Goal: Information Seeking & Learning: Learn about a topic

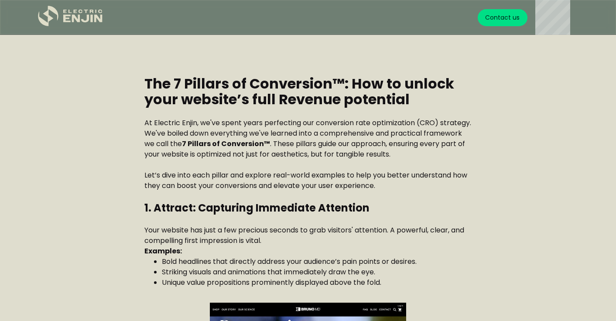
scroll to position [729, 0]
click at [211, 100] on h2 "The 7 Pillars of Conversion™: How to unlock your website’s full Revenue potenti…" at bounding box center [307, 91] width 327 height 31
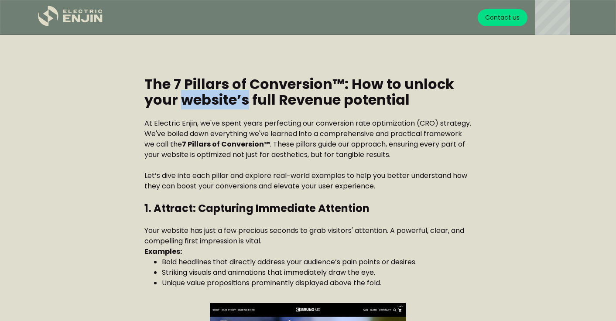
click at [211, 100] on h2 "The 7 Pillars of Conversion™: How to unlock your website’s full Revenue potenti…" at bounding box center [307, 91] width 327 height 31
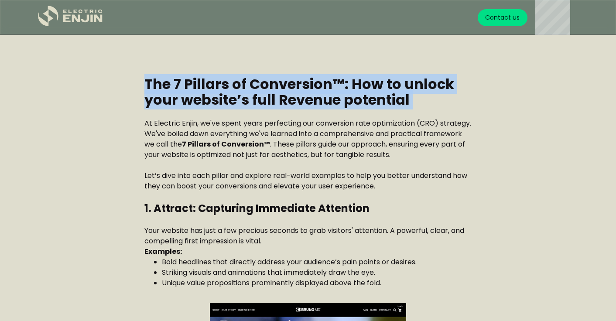
click at [211, 100] on h2 "The 7 Pillars of Conversion™: How to unlock your website’s full Revenue potenti…" at bounding box center [307, 91] width 327 height 31
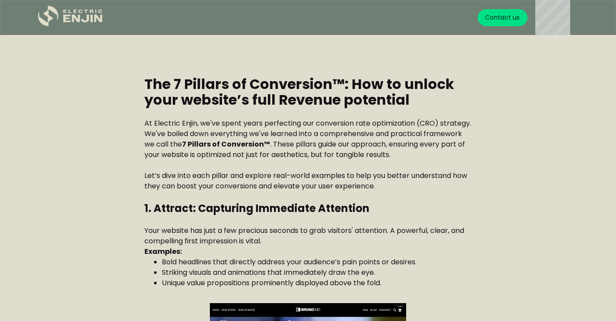
click at [233, 254] on p "Examples:" at bounding box center [307, 252] width 327 height 10
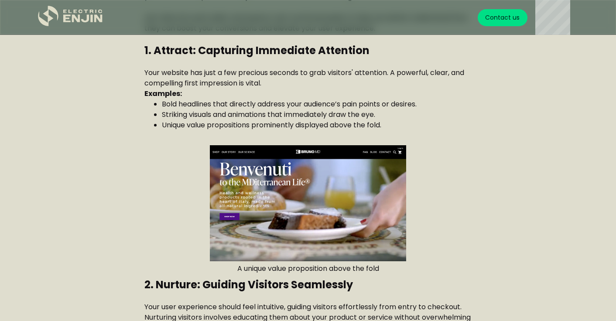
scroll to position [659, 0]
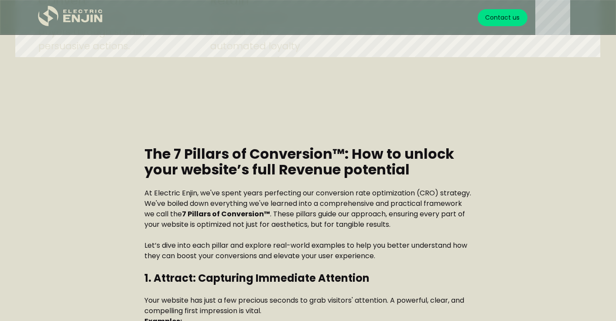
click at [159, 156] on h2 "The 7 Pillars of Conversion™: How to unlock your website’s full Revenue potenti…" at bounding box center [307, 161] width 327 height 31
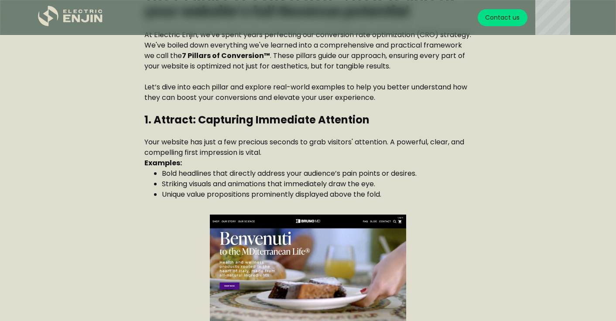
scroll to position [895, 0]
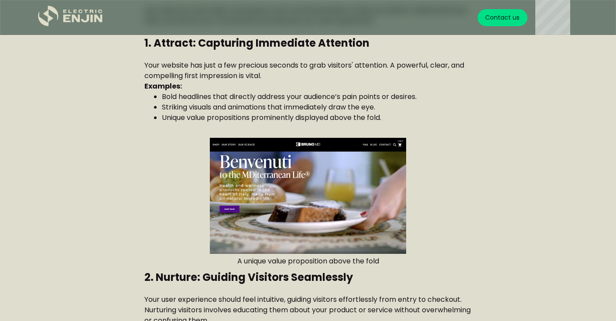
click at [165, 69] on p "Your website has just a few precious seconds to grab visitors' attention. A pow…" at bounding box center [307, 70] width 327 height 21
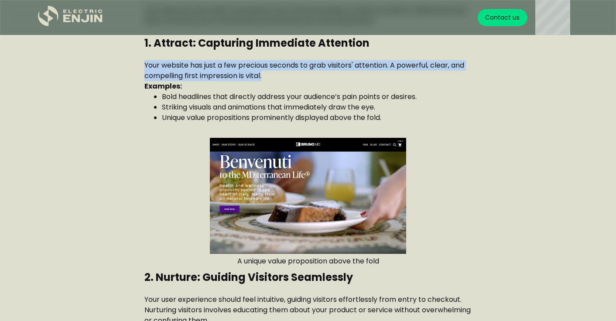
click at [165, 69] on p "Your website has just a few precious seconds to grab visitors' attention. A pow…" at bounding box center [307, 70] width 327 height 21
click at [189, 77] on p "Your website has just a few precious seconds to grab visitors' attention. A pow…" at bounding box center [307, 70] width 327 height 21
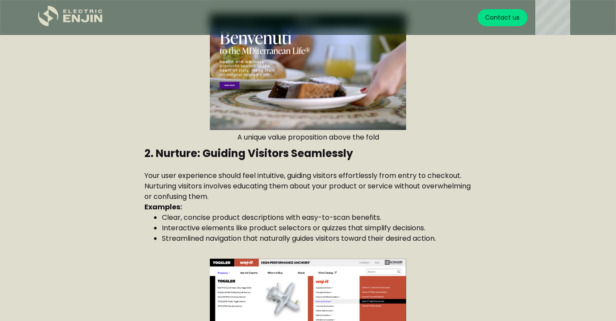
scroll to position [1130, 0]
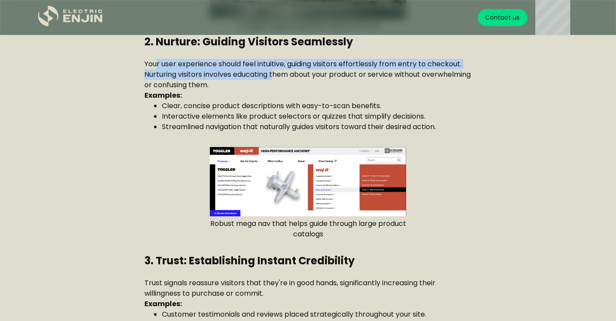
drag, startPoint x: 158, startPoint y: 58, endPoint x: 266, endPoint y: 74, distance: 109.3
click at [273, 73] on p "Your user experience should feel intuitive, guiding visitors effortlessly from …" at bounding box center [307, 74] width 327 height 31
click at [248, 74] on p "Your user experience should feel intuitive, guiding visitors effortlessly from …" at bounding box center [307, 74] width 327 height 31
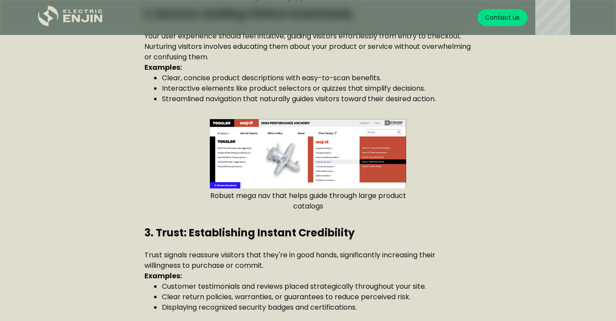
scroll to position [1287, 0]
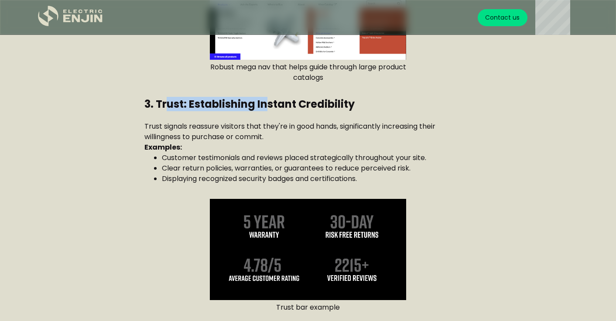
drag, startPoint x: 167, startPoint y: 103, endPoint x: 268, endPoint y: 103, distance: 101.2
click at [268, 103] on h3 "3. Trust: Establishing Instant Credibility" at bounding box center [307, 104] width 327 height 13
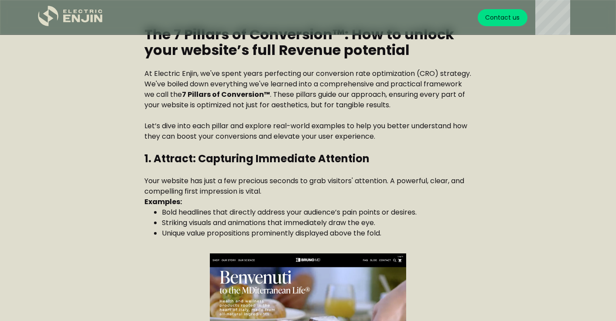
scroll to position [817, 0]
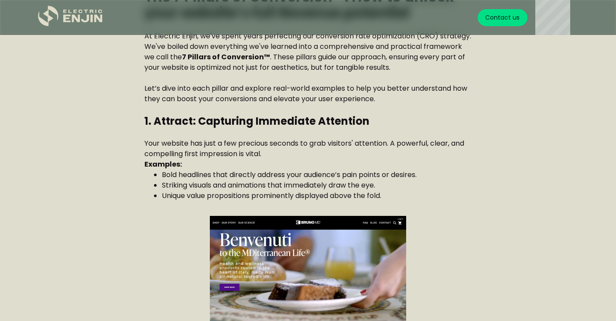
click at [305, 115] on h3 "1. Attract: Capturing Immediate Attention" at bounding box center [307, 121] width 327 height 13
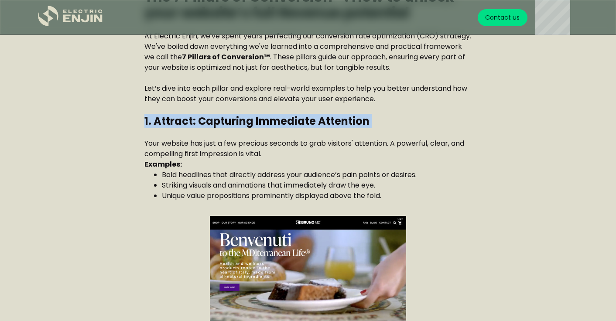
click at [305, 115] on h3 "1. Attract: Capturing Immediate Attention" at bounding box center [307, 121] width 327 height 13
click at [307, 116] on h3 "1. Attract: Capturing Immediate Attention" at bounding box center [307, 121] width 327 height 13
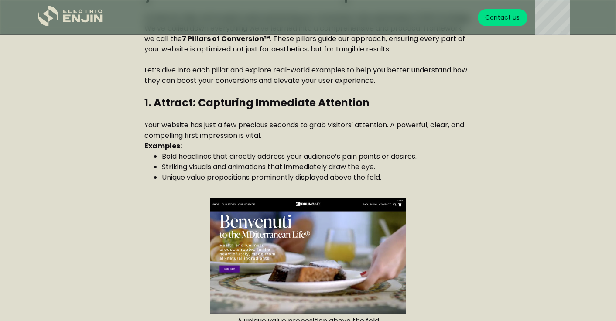
scroll to position [731, 0]
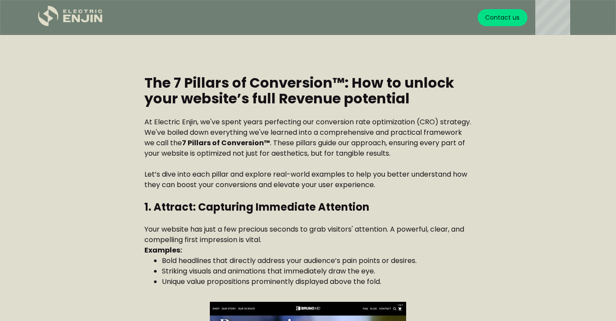
click at [312, 210] on h3 "1. Attract: Capturing Immediate Attention" at bounding box center [307, 207] width 327 height 13
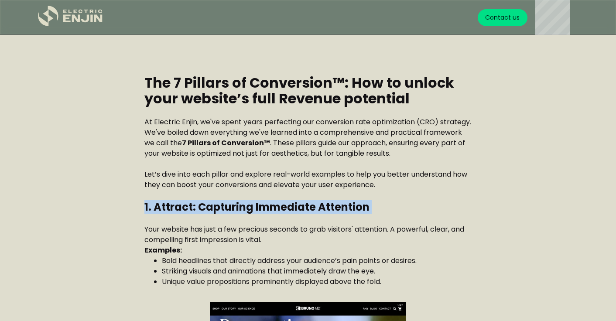
click at [312, 210] on h3 "1. Attract: Capturing Immediate Attention" at bounding box center [307, 207] width 327 height 13
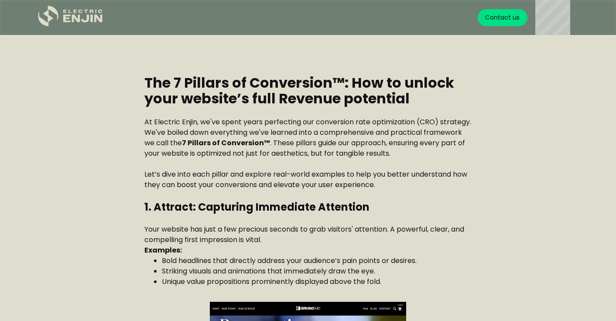
click at [390, 207] on h3 "1. Attract: Capturing Immediate Attention" at bounding box center [307, 207] width 327 height 13
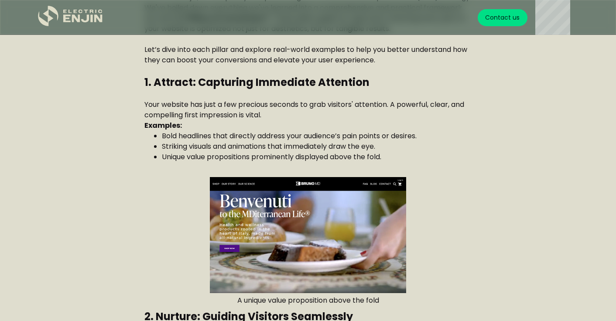
scroll to position [856, 0]
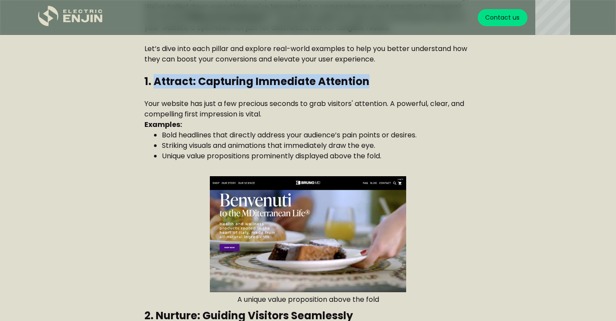
drag, startPoint x: 156, startPoint y: 82, endPoint x: 391, endPoint y: 81, distance: 235.2
click at [395, 79] on h3 "1. Attract: Capturing Immediate Attention" at bounding box center [307, 81] width 327 height 13
click at [388, 83] on h3 "1. Attract: Capturing Immediate Attention" at bounding box center [307, 81] width 327 height 13
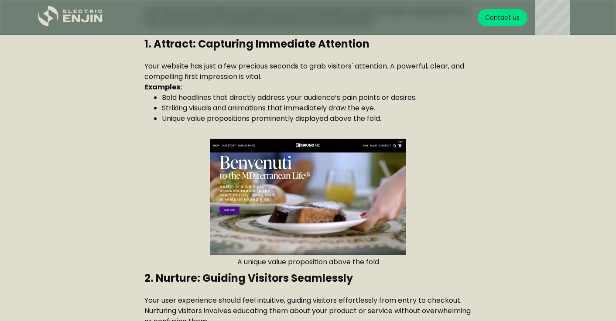
scroll to position [885, 0]
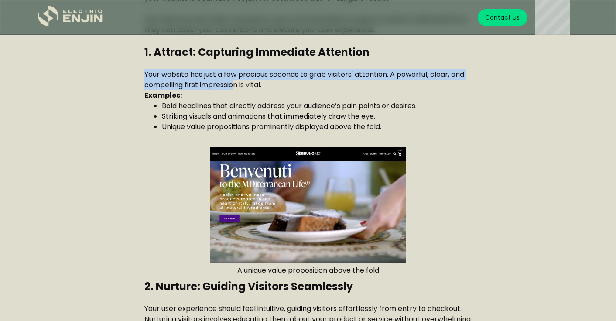
drag, startPoint x: 145, startPoint y: 71, endPoint x: 233, endPoint y: 80, distance: 88.2
click at [233, 80] on p "Your website has just a few precious seconds to grab visitors' attention. A pow…" at bounding box center [307, 79] width 327 height 21
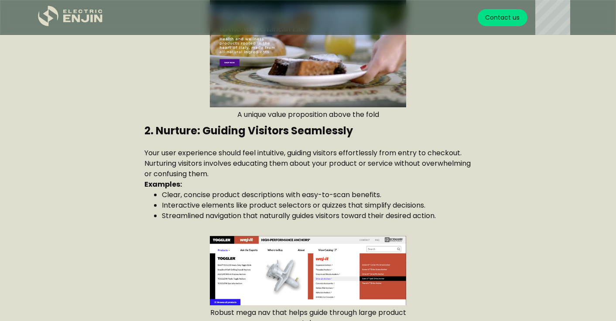
scroll to position [1039, 0]
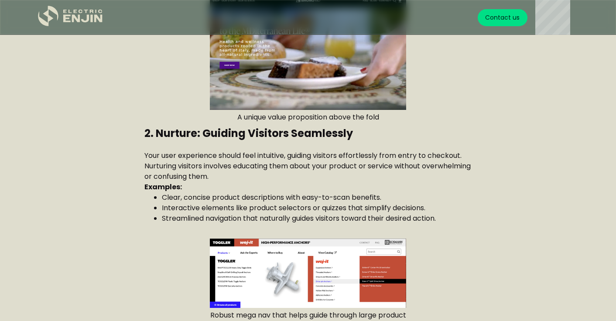
click at [170, 203] on li "Interactive elements like product selectors or quizzes that simplify decisions." at bounding box center [317, 208] width 310 height 10
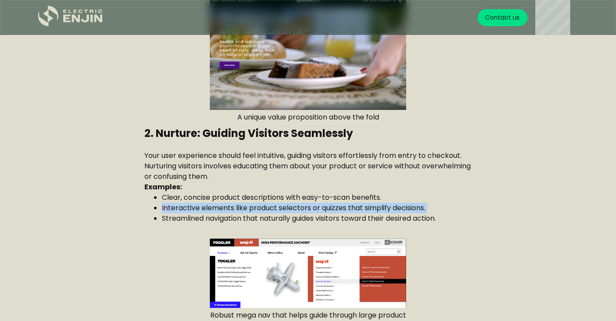
click at [170, 203] on li "Interactive elements like product selectors or quizzes that simplify decisions." at bounding box center [317, 208] width 310 height 10
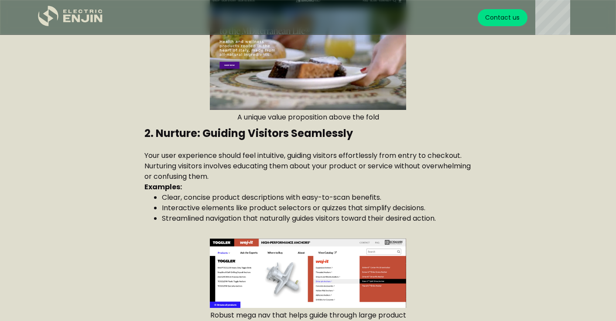
click at [320, 199] on li "Clear, concise product descriptions with easy-to-scan benefits." at bounding box center [317, 197] width 310 height 10
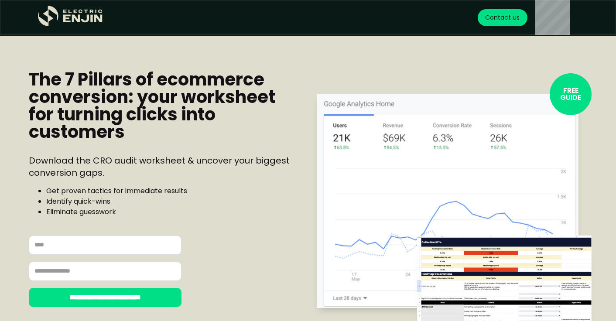
scroll to position [14, 0]
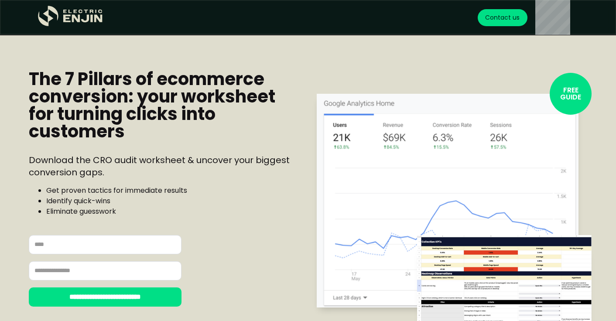
click at [132, 91] on h1 "The 7 Pillars of ecommerce conversion: your worksheet for turning clicks into c…" at bounding box center [161, 105] width 265 height 70
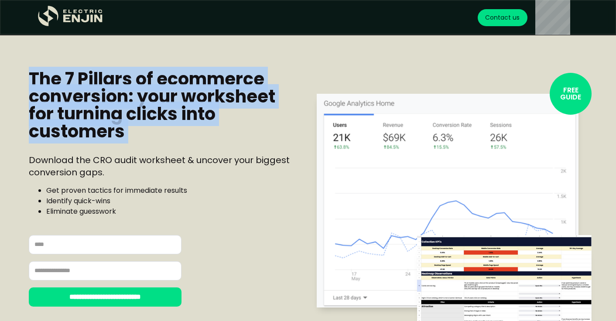
click at [132, 91] on h1 "The 7 Pillars of ecommerce conversion: your worksheet for turning clicks into c…" at bounding box center [161, 105] width 265 height 70
copy h1 "The 7 Pillars of ecommerce conversion: your worksheet for turning clicks into c…"
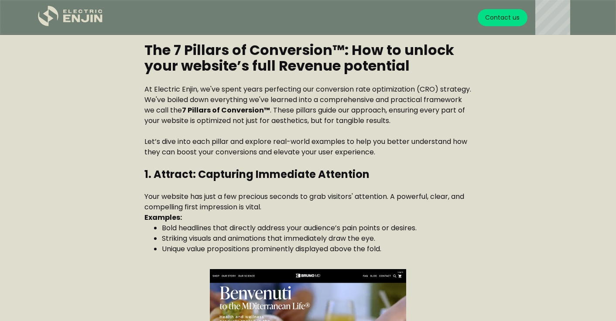
scroll to position [660, 0]
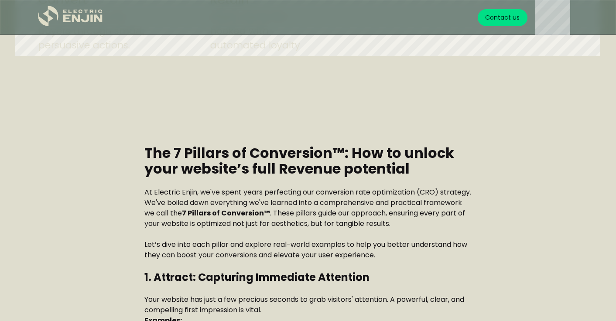
click at [215, 220] on p "At Electric Enjin, we've spent years perfecting our conversion rate optimizatio…" at bounding box center [307, 208] width 327 height 42
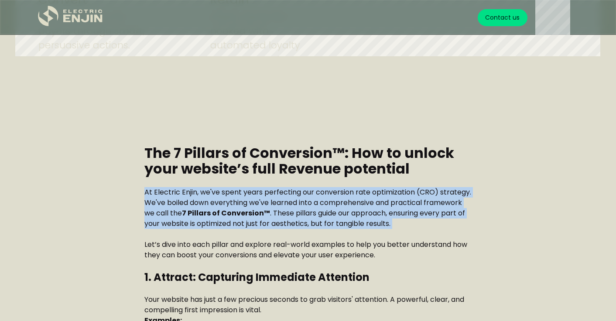
click at [215, 220] on p "At Electric Enjin, we've spent years perfecting our conversion rate optimizatio…" at bounding box center [307, 208] width 327 height 42
click at [305, 212] on p "At Electric Enjin, we've spent years perfecting our conversion rate optimizatio…" at bounding box center [307, 208] width 327 height 42
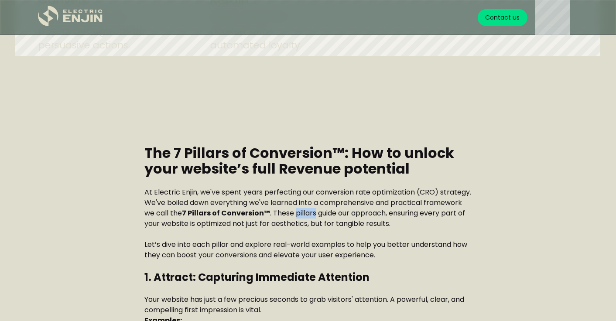
click at [305, 212] on p "At Electric Enjin, we've spent years perfecting our conversion rate optimizatio…" at bounding box center [307, 208] width 327 height 42
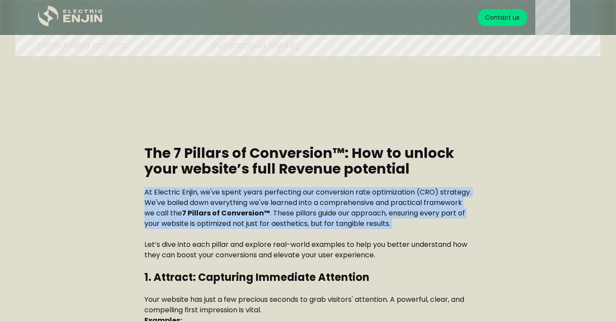
click at [305, 212] on p "At Electric Enjin, we've spent years perfecting our conversion rate optimizatio…" at bounding box center [307, 208] width 327 height 42
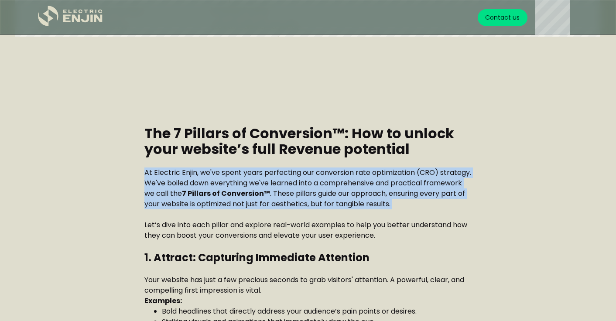
scroll to position [689, 0]
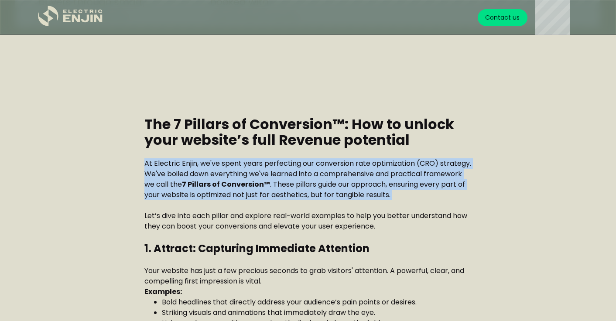
click at [168, 175] on p "At Electric Enjin, we've spent years perfecting our conversion rate optimizatio…" at bounding box center [307, 179] width 327 height 42
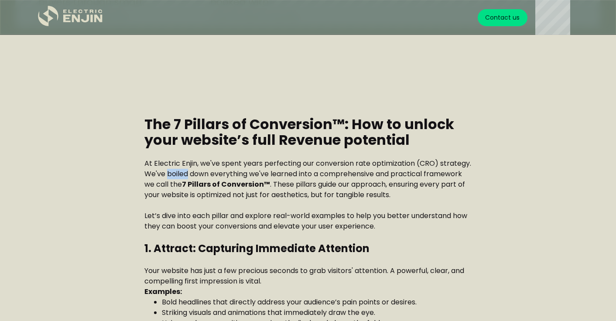
click at [168, 175] on p "At Electric Enjin, we've spent years perfecting our conversion rate optimizatio…" at bounding box center [307, 179] width 327 height 42
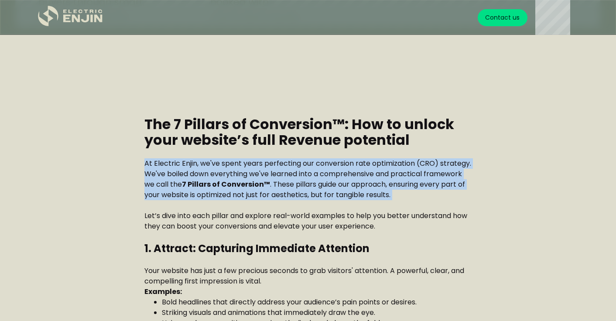
click at [168, 175] on p "At Electric Enjin, we've spent years perfecting our conversion rate optimizatio…" at bounding box center [307, 179] width 327 height 42
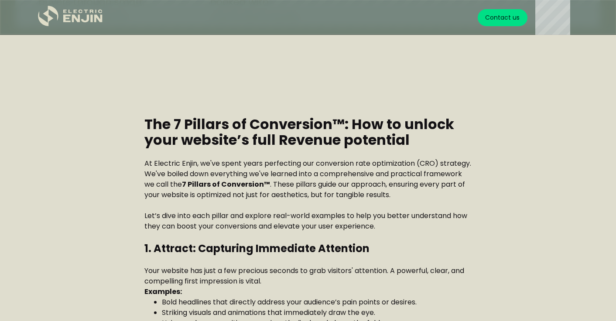
click at [303, 152] on p "‍" at bounding box center [307, 153] width 327 height 10
click at [316, 179] on p "At Electric Enjin, we've spent years perfecting our conversion rate optimizatio…" at bounding box center [307, 179] width 327 height 42
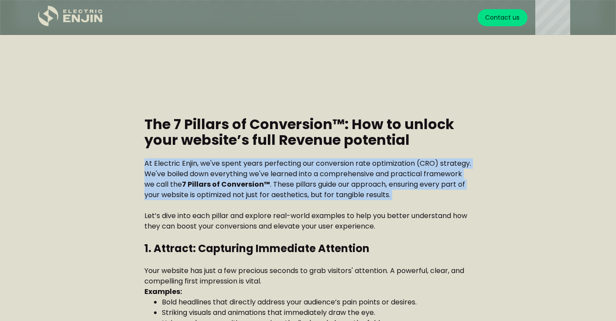
click at [316, 179] on p "At Electric Enjin, we've spent years perfecting our conversion rate optimizatio…" at bounding box center [307, 179] width 327 height 42
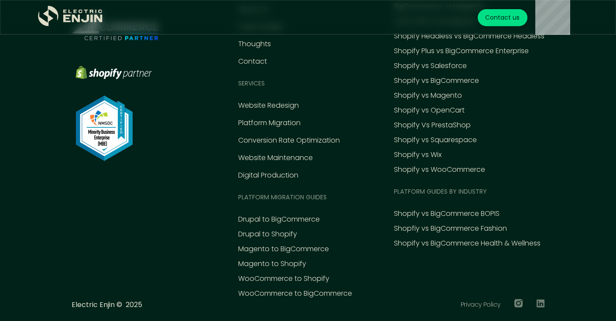
scroll to position [4038, 0]
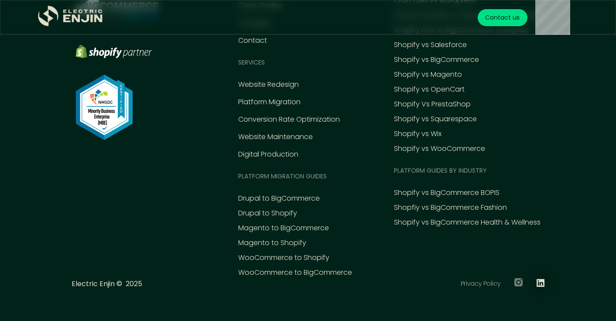
click at [542, 285] on icon at bounding box center [541, 283] width 8 height 8
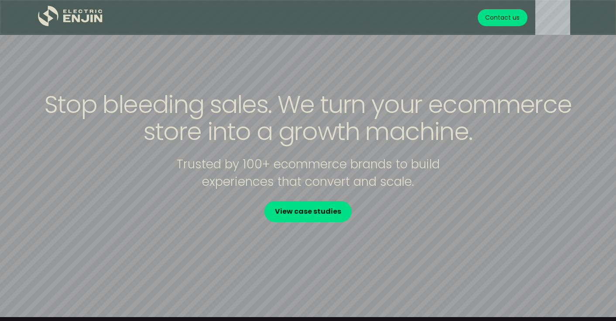
scroll to position [0, 0]
